Goal: Communication & Community: Ask a question

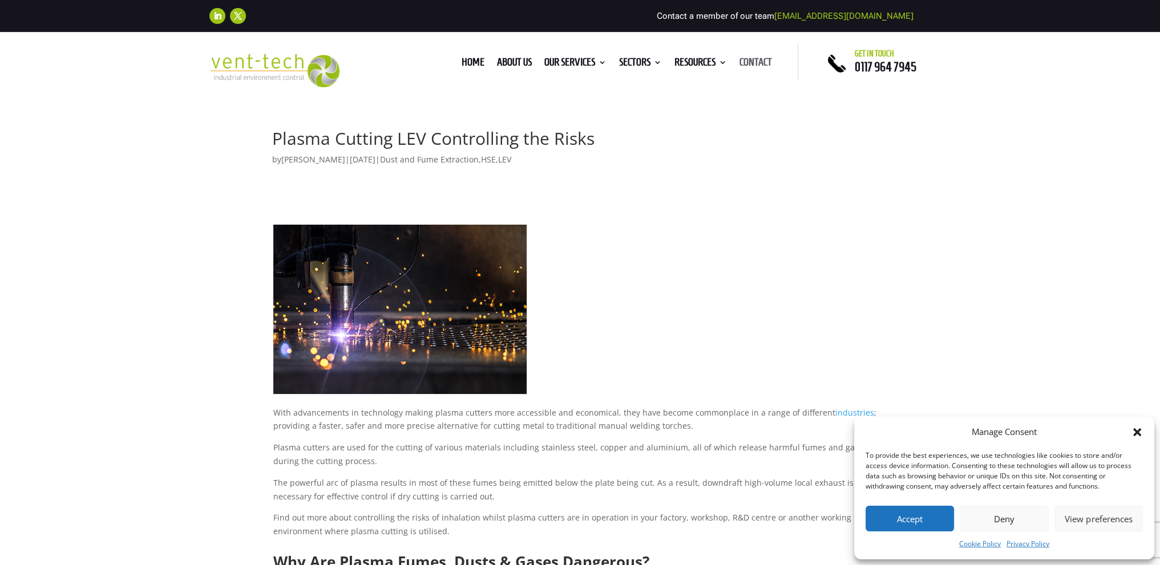
click at [753, 60] on link "Contact" at bounding box center [755, 64] width 33 height 13
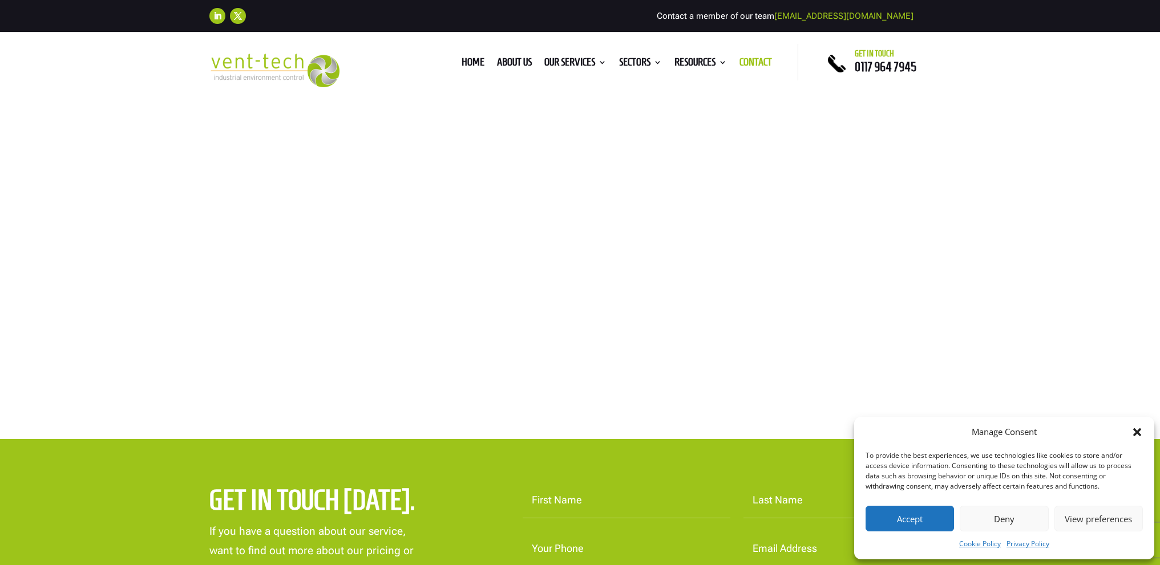
click at [936, 511] on button "Accept" at bounding box center [910, 519] width 88 height 26
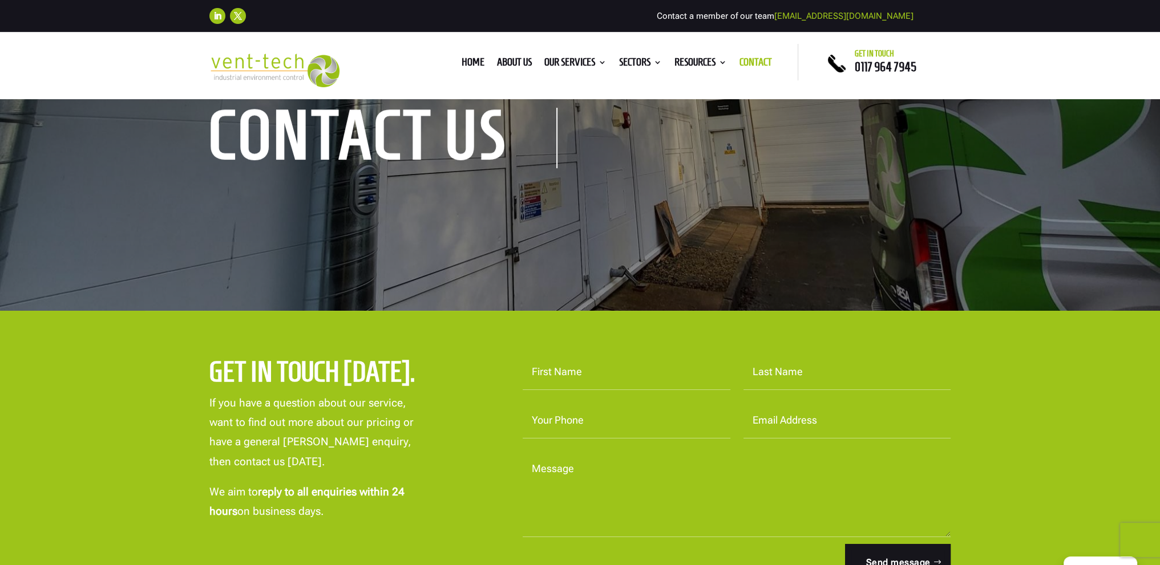
scroll to position [285, 0]
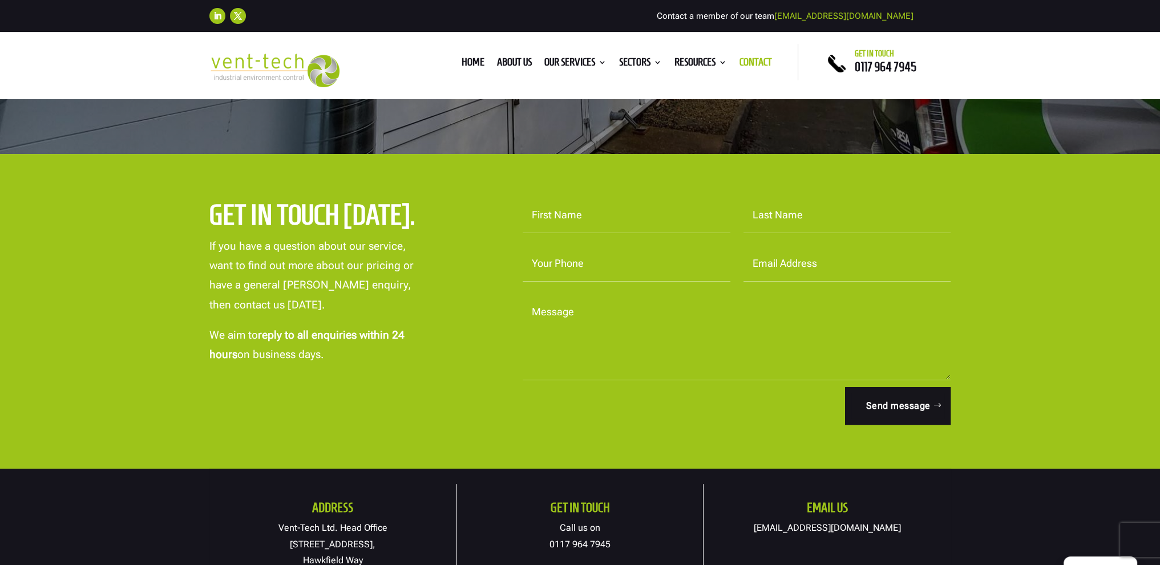
click at [624, 215] on input "First Name" at bounding box center [627, 215] width 208 height 35
type input "Ace"
type input "Metalworx"
click at [609, 260] on input "Your Phone" at bounding box center [627, 263] width 208 height 35
type input "01977554127"
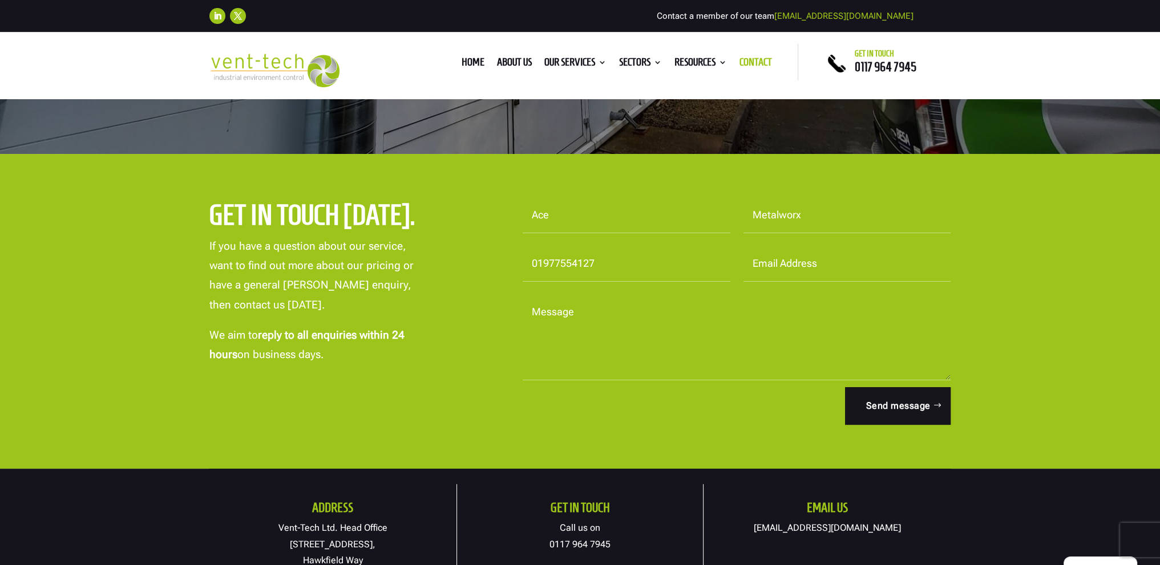
click at [831, 261] on input "Email Address" at bounding box center [847, 263] width 208 height 35
type input "acemetalworx@gmail.com"
click at [624, 321] on textarea "Message" at bounding box center [737, 338] width 428 height 86
paste textarea "I am looking for a suitable fume extraction solution for my workshop. I operate…"
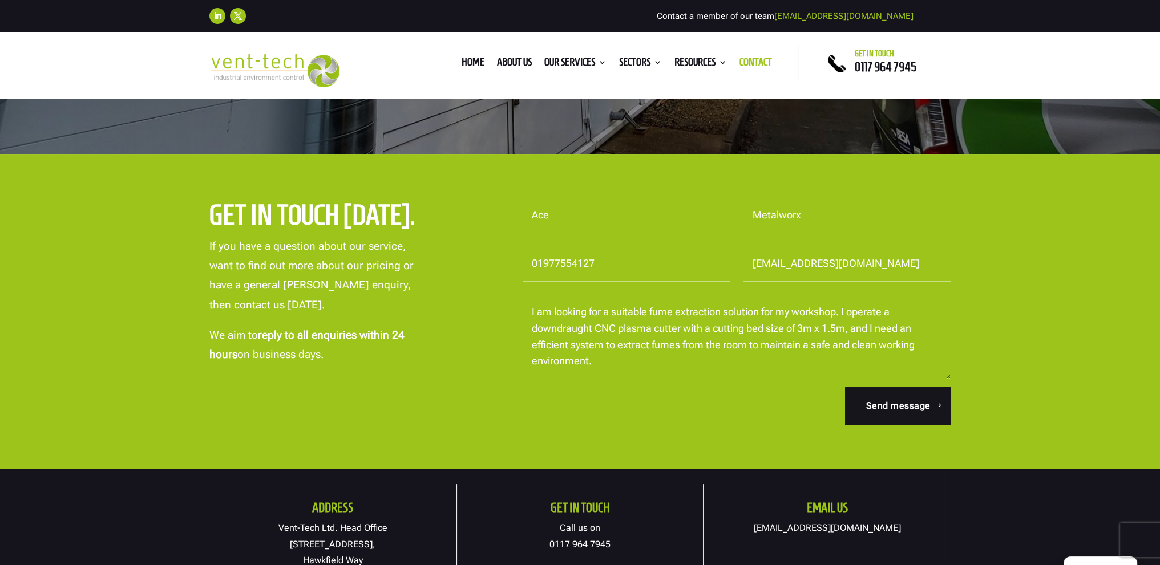
scroll to position [267, 0]
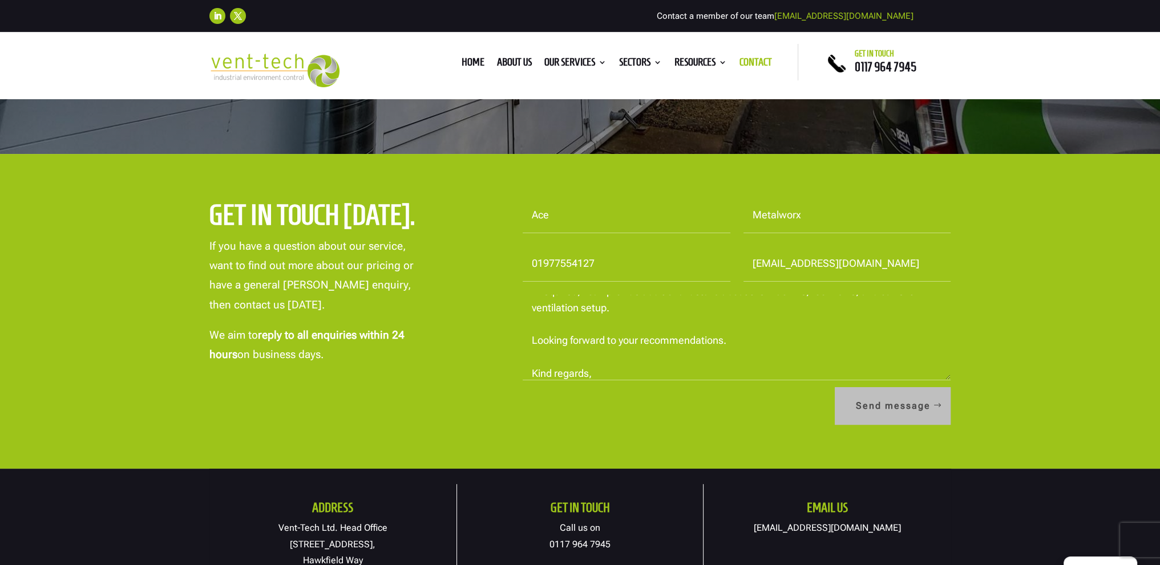
type textarea "I am looking for a suitable fume extraction solution for my workshop. I operate…"
click at [897, 409] on button "Send message" at bounding box center [893, 406] width 116 height 38
